Goal: Task Accomplishment & Management: Complete application form

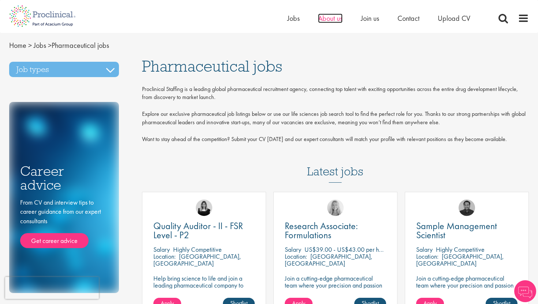
click at [335, 22] on span "About us" at bounding box center [330, 19] width 25 height 10
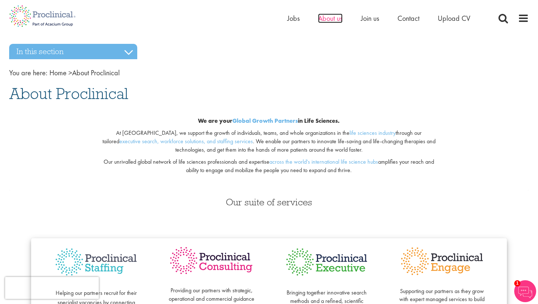
click at [335, 20] on span "About us" at bounding box center [330, 19] width 25 height 10
click at [295, 19] on span "Jobs" at bounding box center [293, 19] width 12 height 10
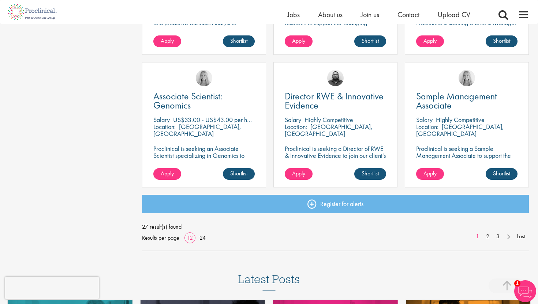
scroll to position [501, 0]
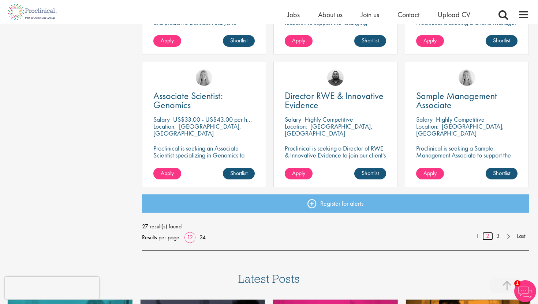
click at [488, 238] on link "2" at bounding box center [487, 236] width 11 height 8
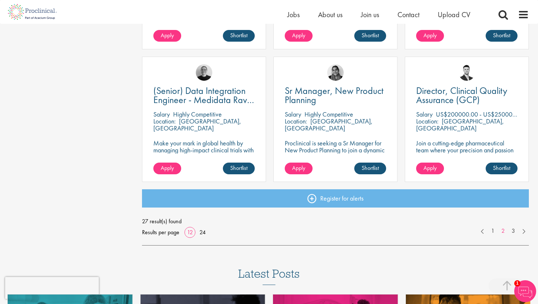
scroll to position [523, 0]
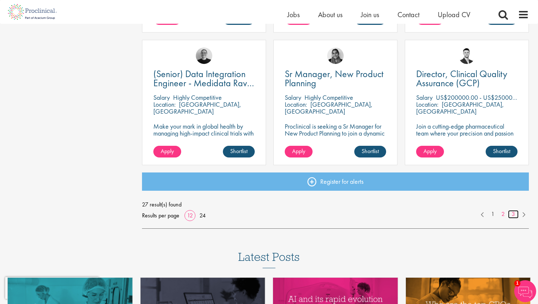
click at [512, 212] on link "3" at bounding box center [513, 214] width 11 height 8
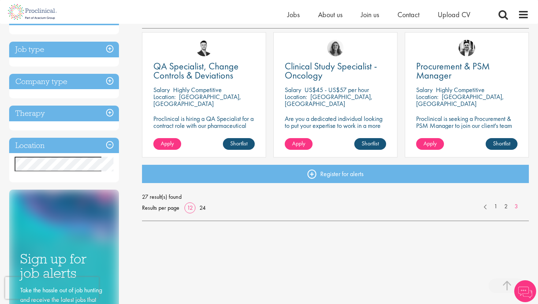
scroll to position [140, 0]
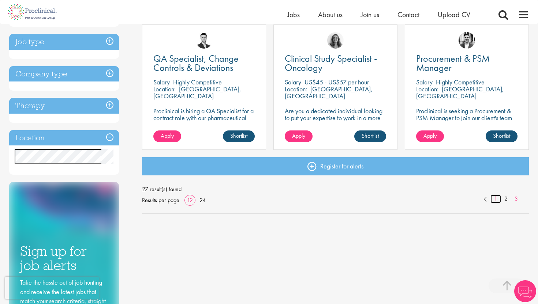
click at [497, 200] on link "1" at bounding box center [495, 199] width 11 height 8
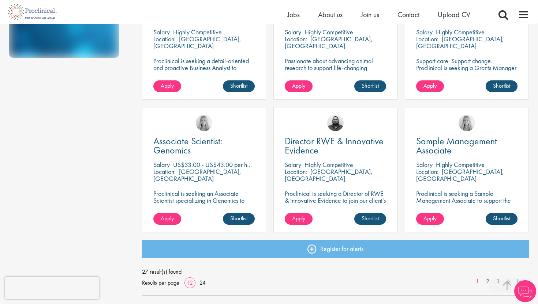
scroll to position [496, 0]
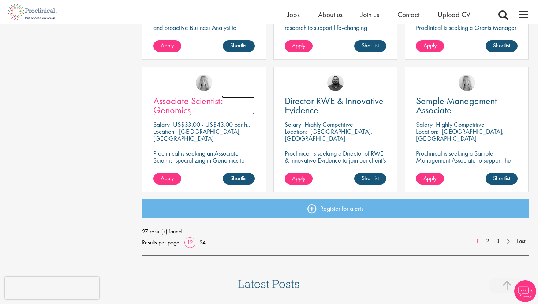
click at [204, 102] on span "Associate Scientist: Genomics" at bounding box center [187, 106] width 69 height 22
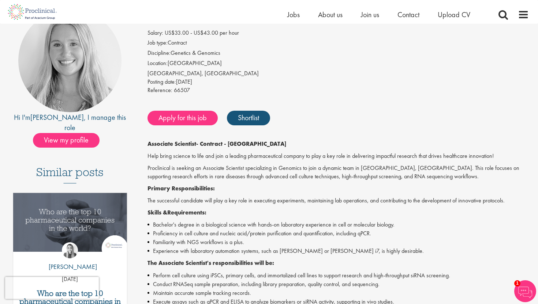
scroll to position [72, 0]
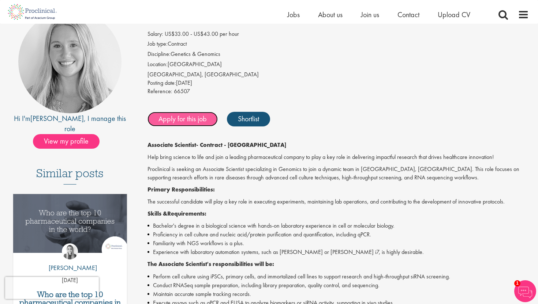
click at [198, 124] on link "Apply for this job" at bounding box center [182, 119] width 70 height 15
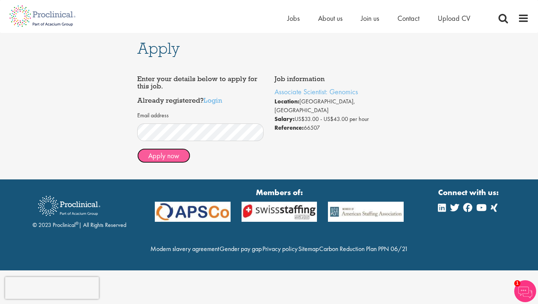
click at [161, 157] on button "Apply now" at bounding box center [163, 155] width 53 height 15
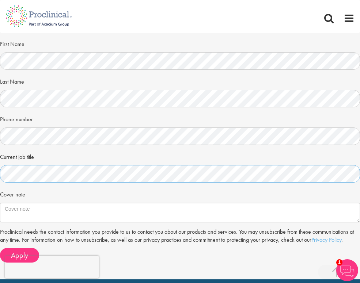
scroll to position [176, 0]
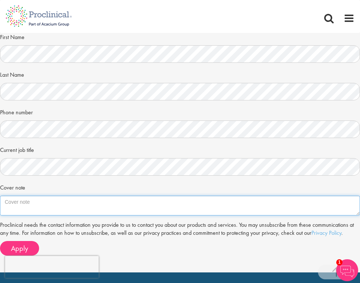
click at [130, 204] on textarea "Cover note" at bounding box center [180, 206] width 360 height 20
paste textarea "Dear Shannon Briggs, I am writing to you regarding my interest in the Associate…"
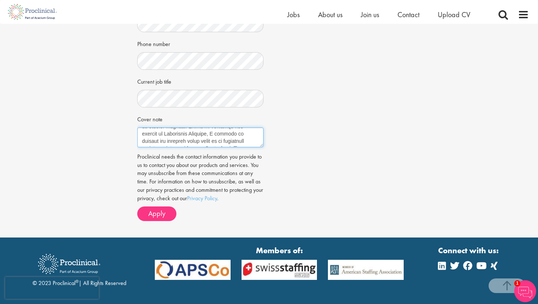
scroll to position [190, 0]
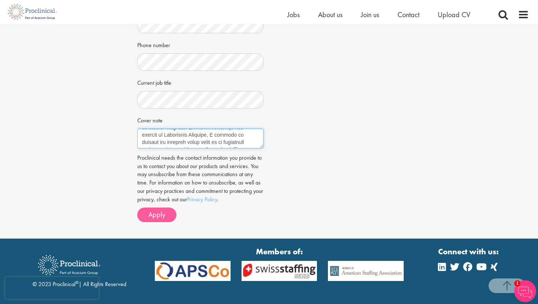
type textarea "Dear Shannon Briggs, I am writing to you regarding my interest in the Associate…"
click at [167, 220] on button "Apply" at bounding box center [156, 215] width 39 height 15
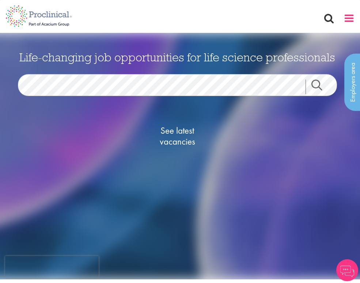
click at [352, 19] on span at bounding box center [349, 18] width 11 height 11
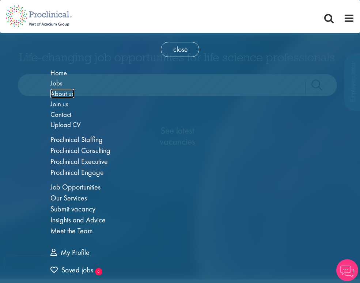
click at [60, 94] on span "About us" at bounding box center [62, 93] width 24 height 9
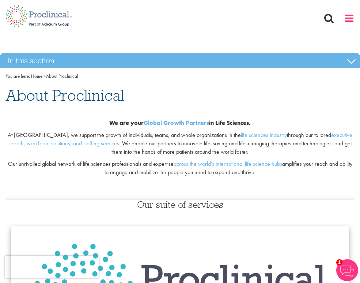
click at [348, 17] on span at bounding box center [349, 18] width 11 height 11
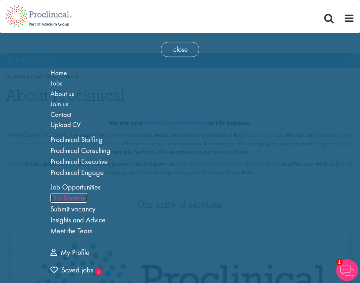
click at [78, 197] on link "Our Services" at bounding box center [68, 198] width 37 height 10
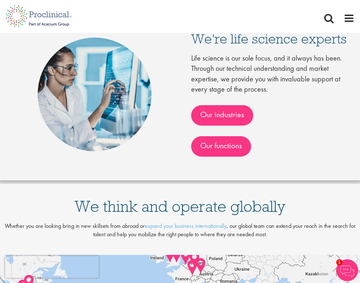
scroll to position [1031, 0]
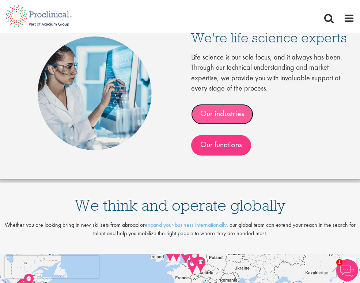
click at [230, 125] on link "Our industries" at bounding box center [222, 114] width 62 height 20
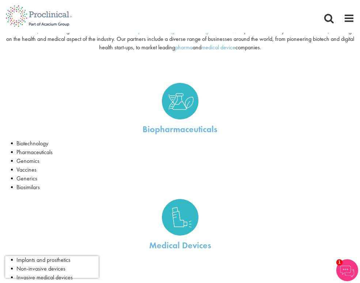
scroll to position [91, 0]
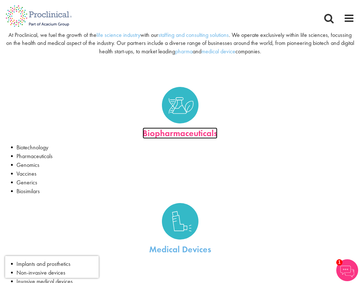
click at [176, 133] on link "Biopharmaceuticals" at bounding box center [180, 133] width 75 height 11
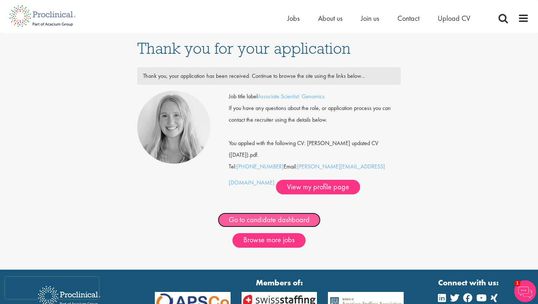
click at [268, 215] on link "Go to candidate dashboard" at bounding box center [269, 220] width 103 height 15
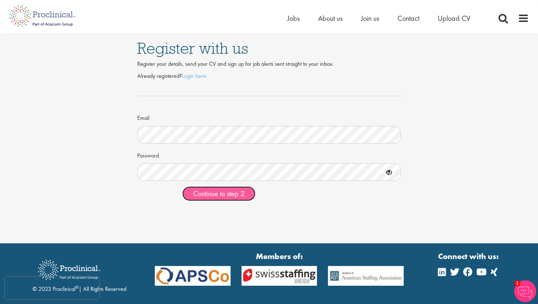
click at [241, 193] on span "Continue to step 2" at bounding box center [218, 194] width 51 height 10
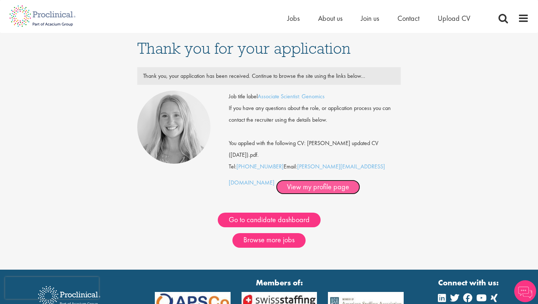
click at [288, 191] on link "View my profile page" at bounding box center [318, 187] width 84 height 15
